Goal: Navigation & Orientation: Find specific page/section

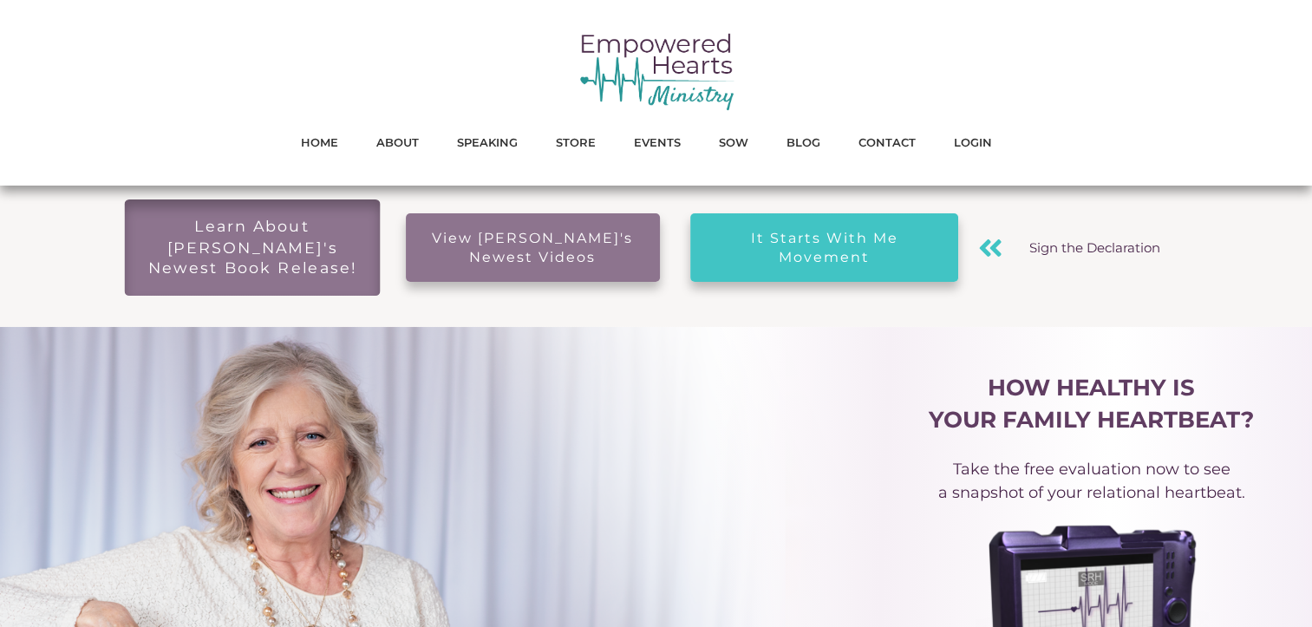
click at [260, 236] on span "Learn About [PERSON_NAME]'s Newest Book Release!" at bounding box center [251, 248] width 221 height 62
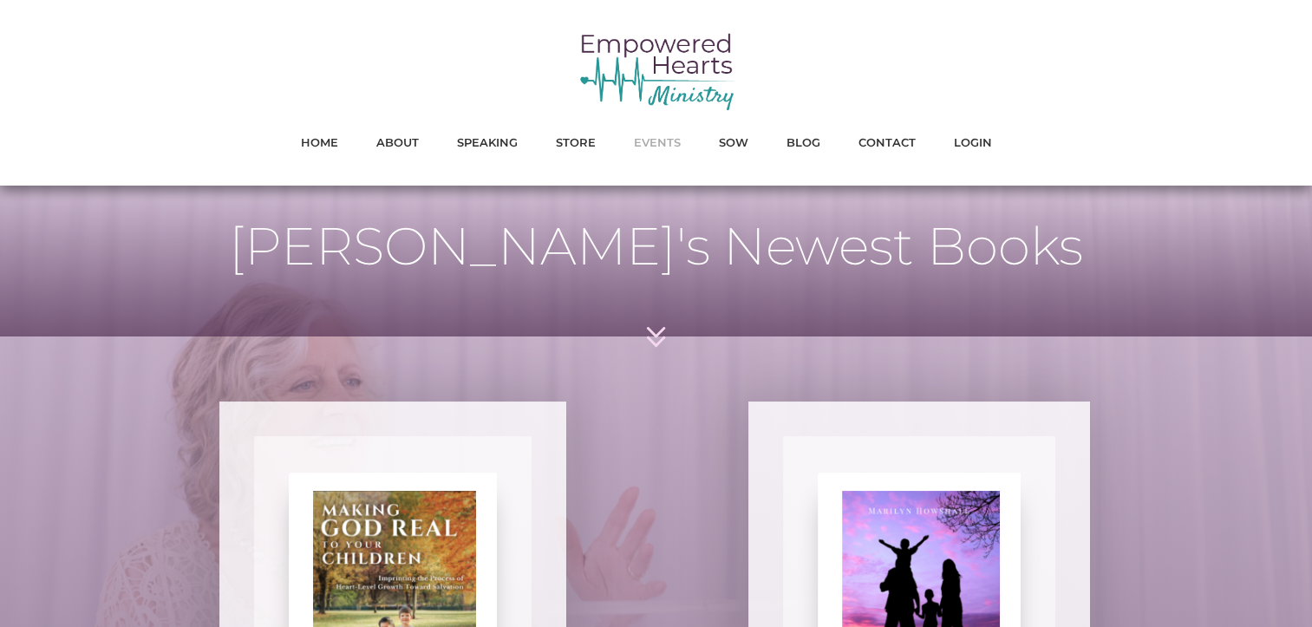
click at [647, 138] on span "EVENTS" at bounding box center [657, 142] width 47 height 23
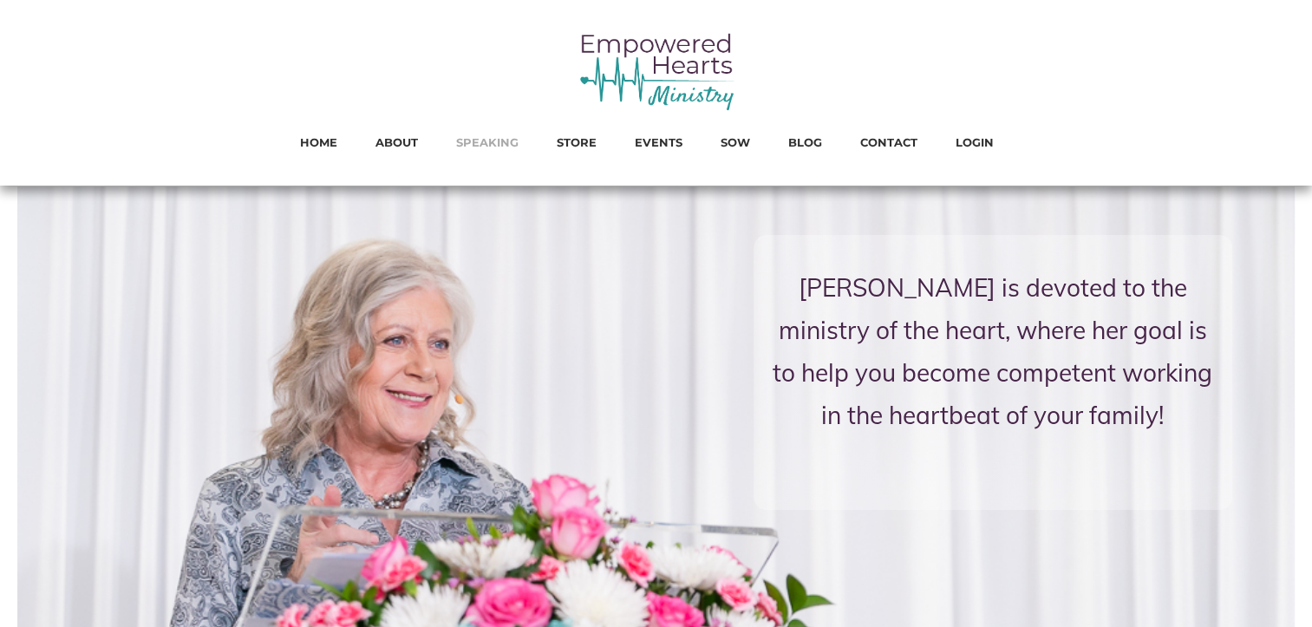
click at [489, 140] on span "SPEAKING" at bounding box center [487, 142] width 62 height 23
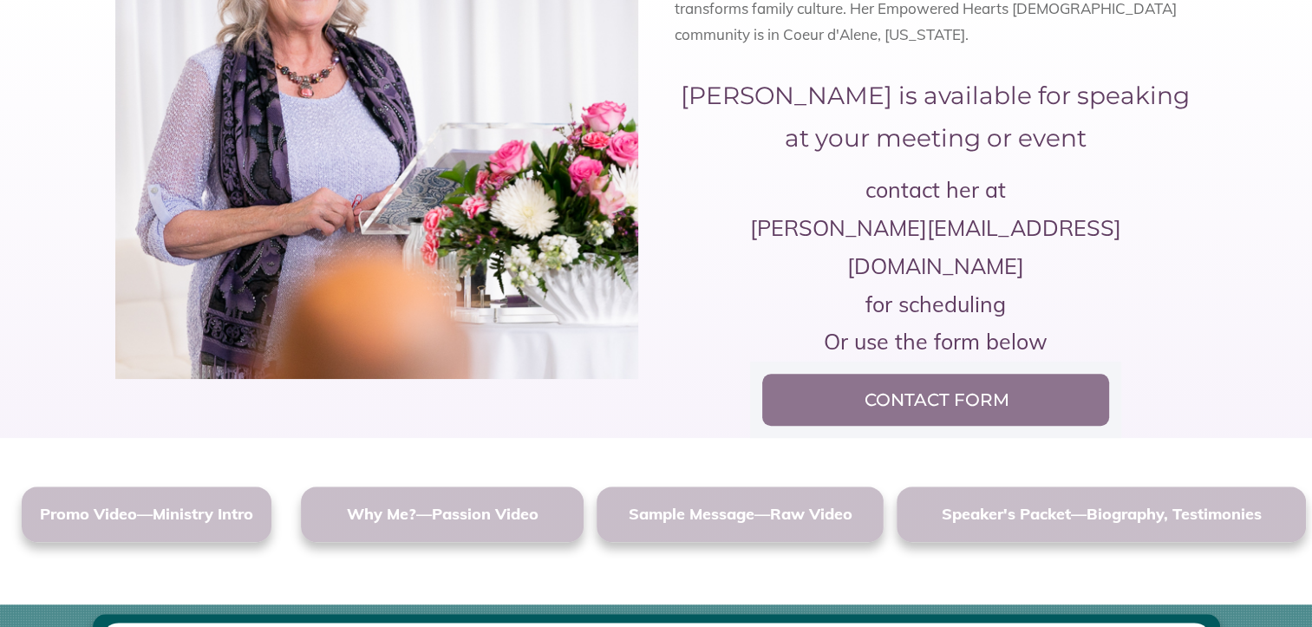
scroll to position [1214, 0]
